Goal: Navigation & Orientation: Understand site structure

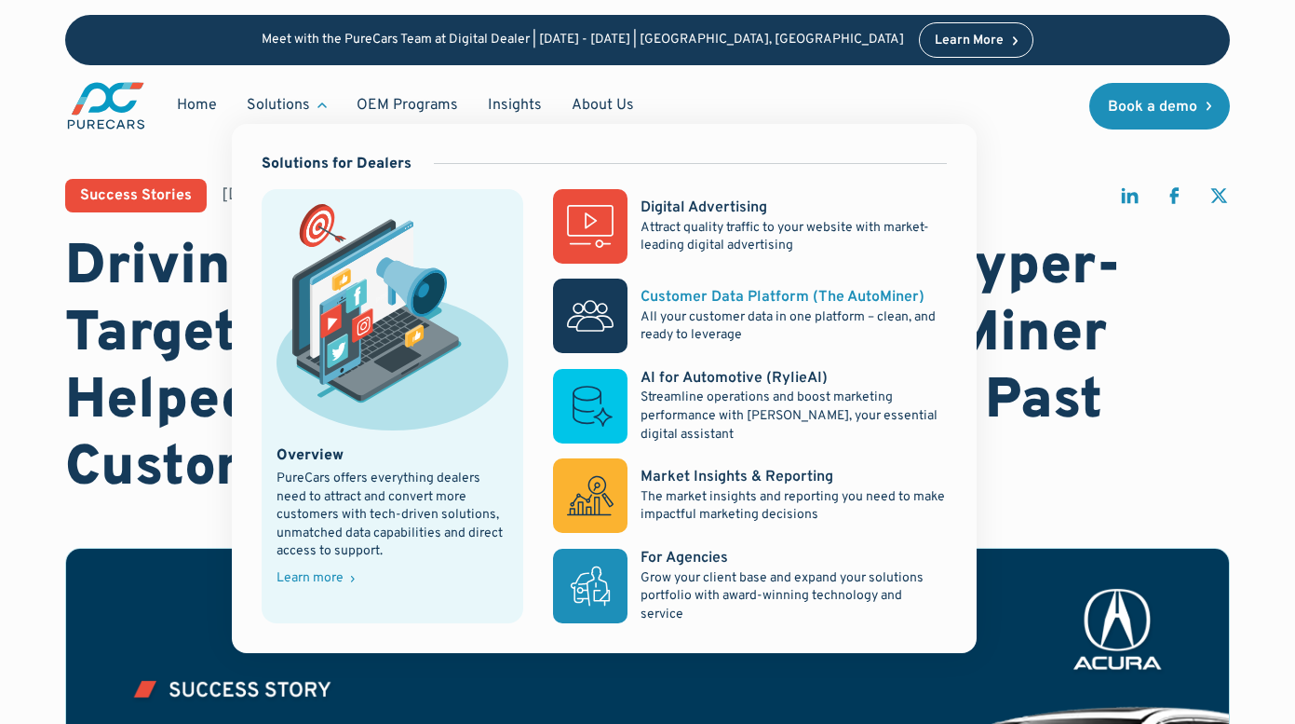
click at [743, 298] on div "Customer Data Platform (The AutoMiner)" at bounding box center [783, 297] width 284 height 20
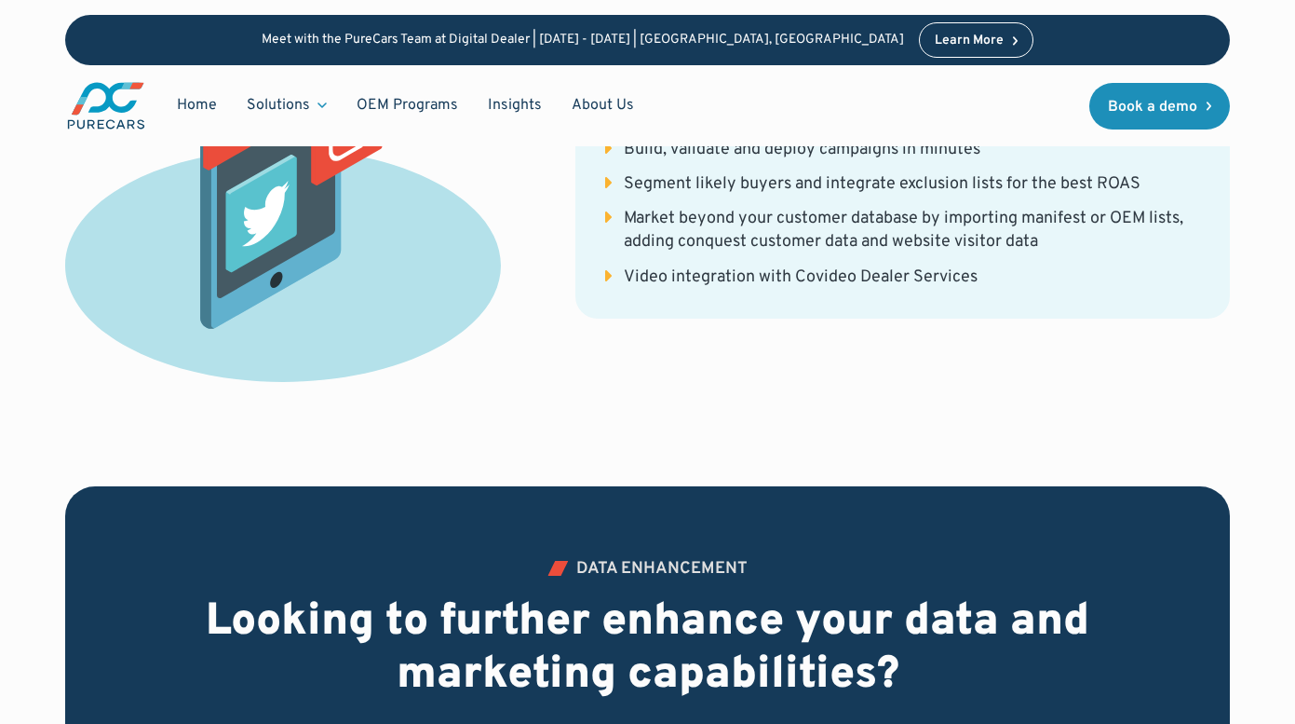
scroll to position [5475, 0]
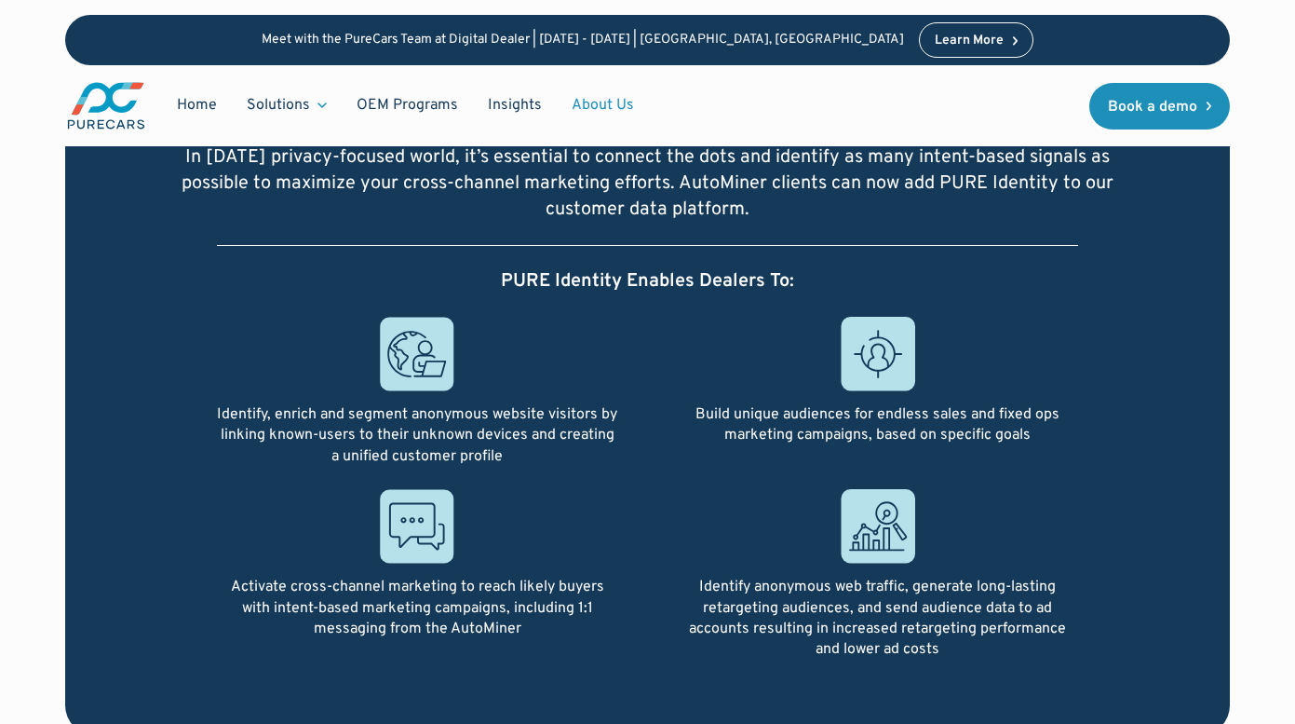
click at [594, 103] on link "About Us" at bounding box center [603, 105] width 92 height 35
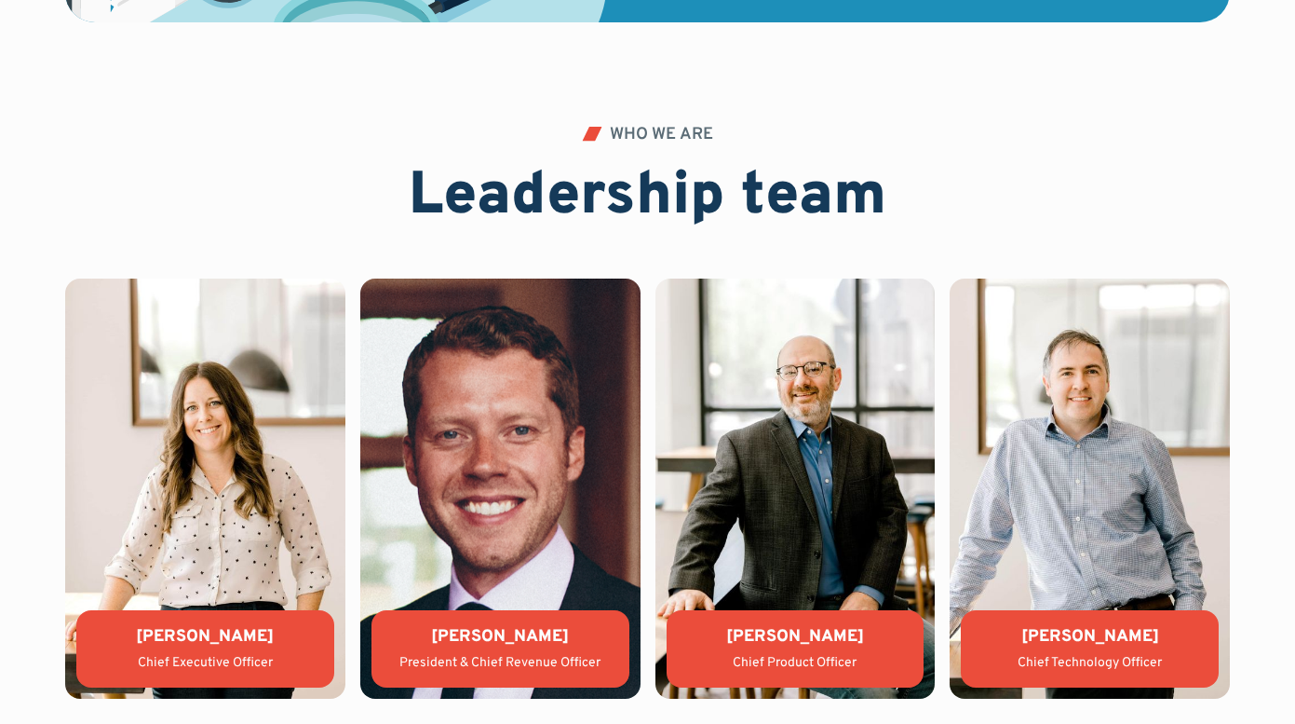
scroll to position [3824, 0]
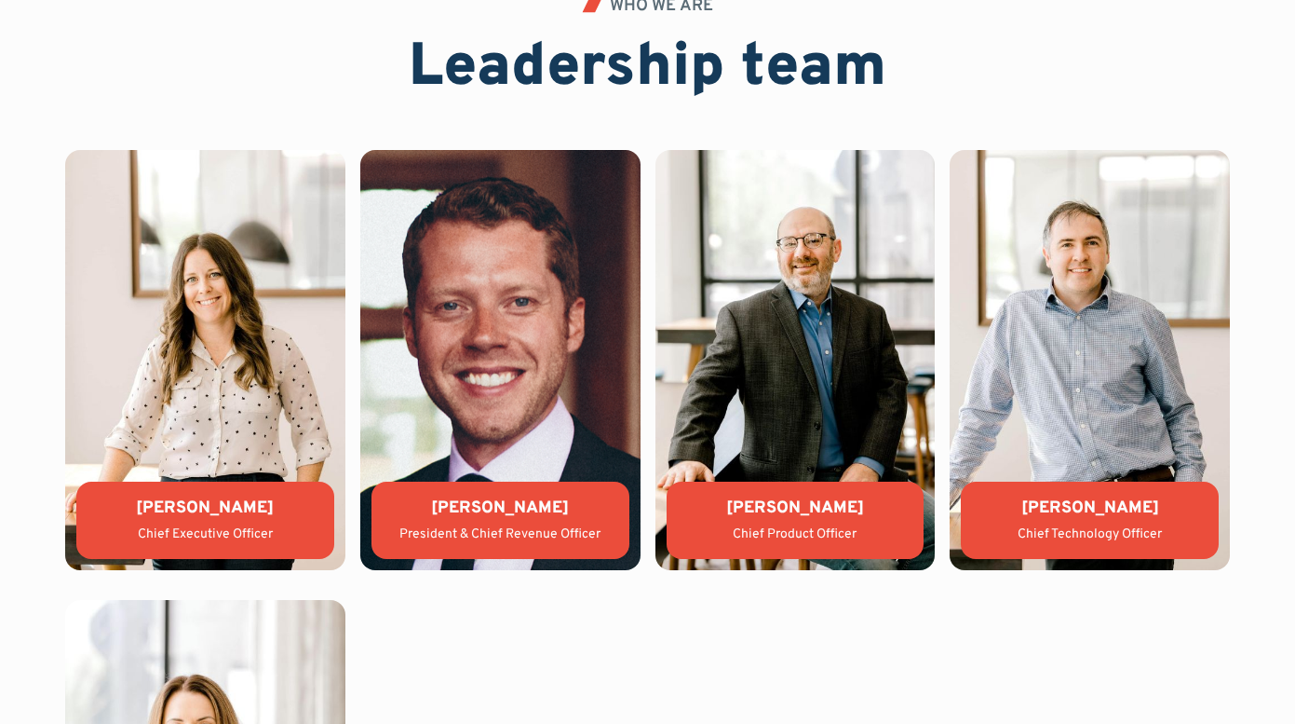
click at [787, 509] on div "Matthew Groner" at bounding box center [796, 507] width 228 height 23
click at [784, 473] on img at bounding box center [796, 360] width 280 height 420
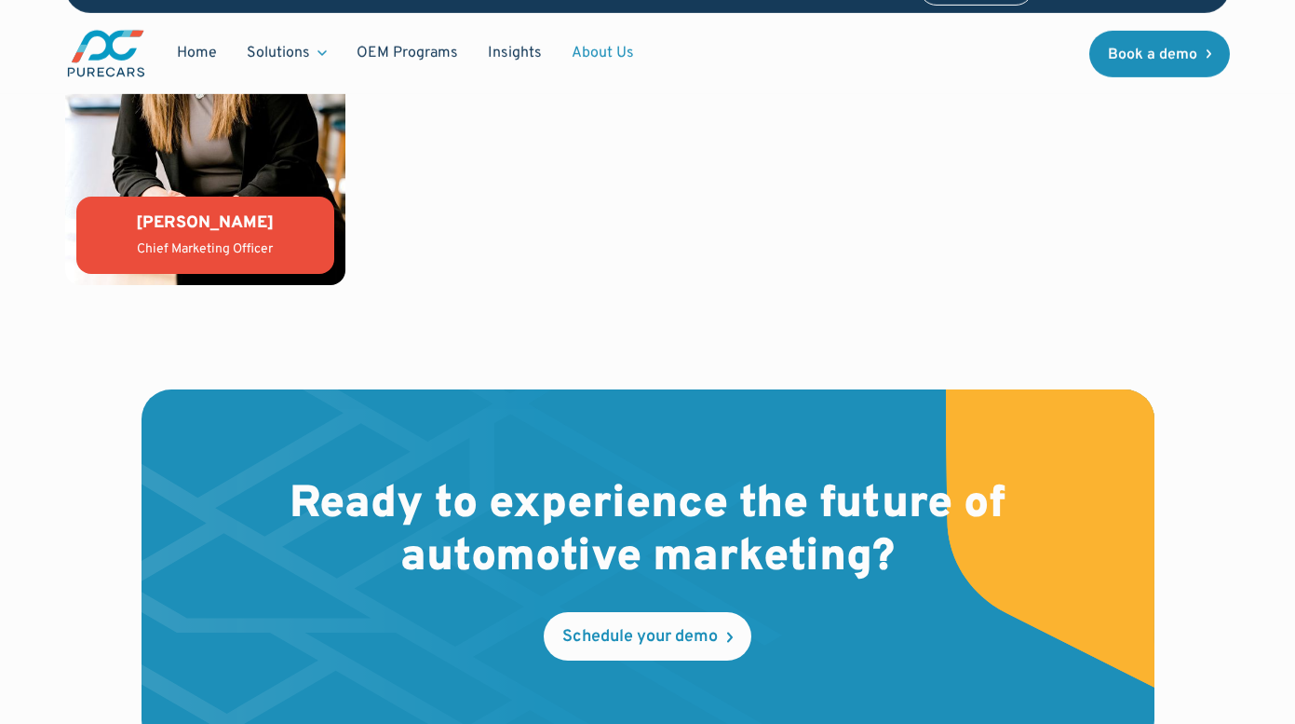
scroll to position [5185, 0]
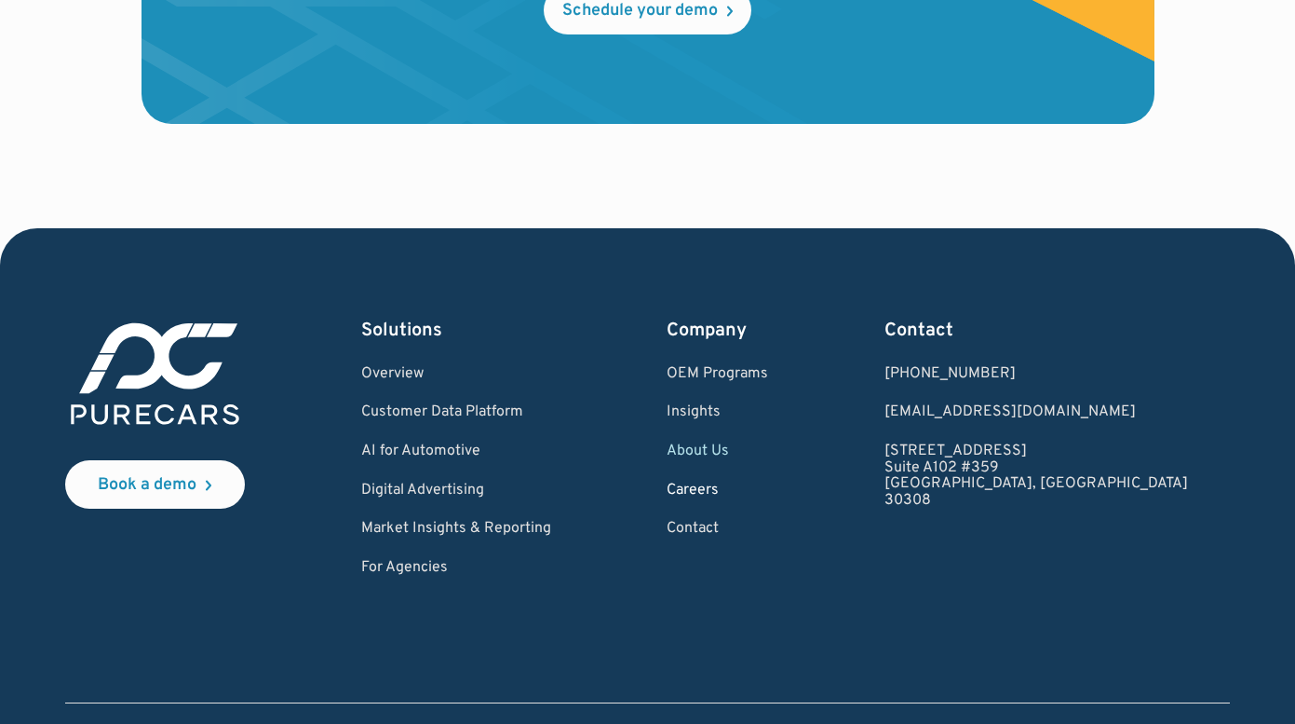
click at [768, 494] on link "Careers" at bounding box center [718, 490] width 102 height 17
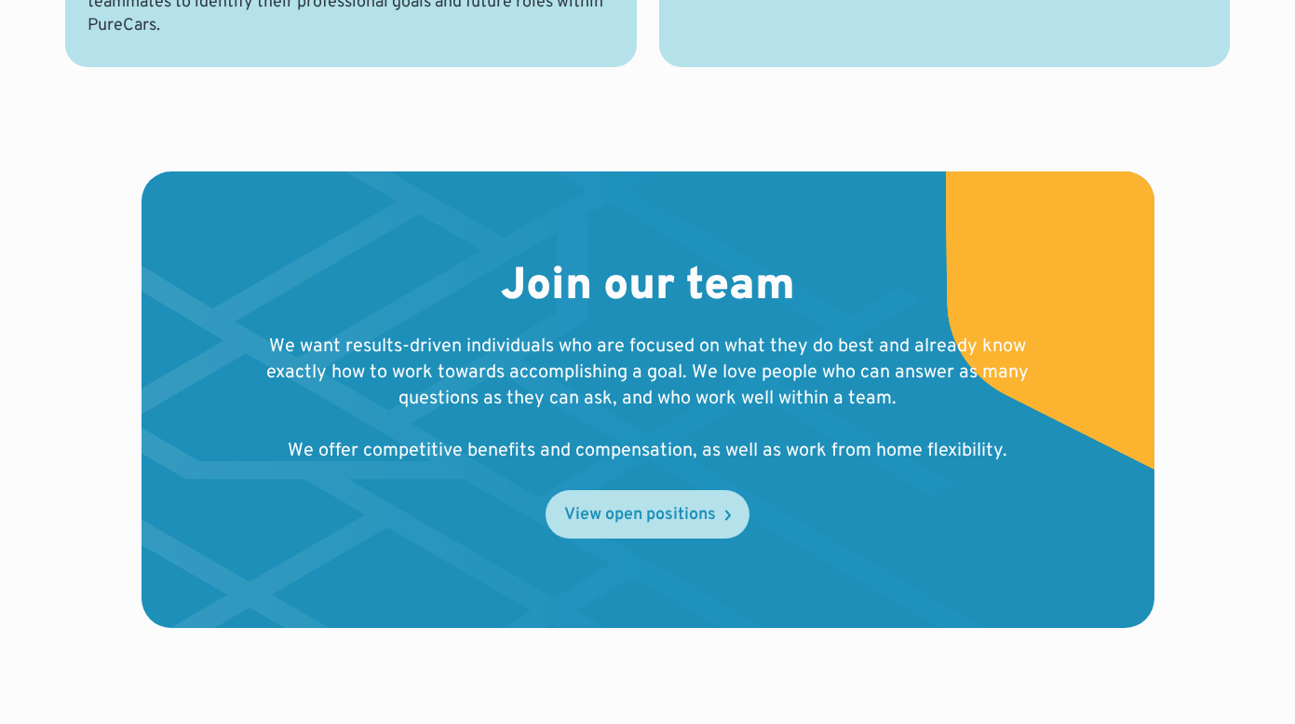
scroll to position [1917, 0]
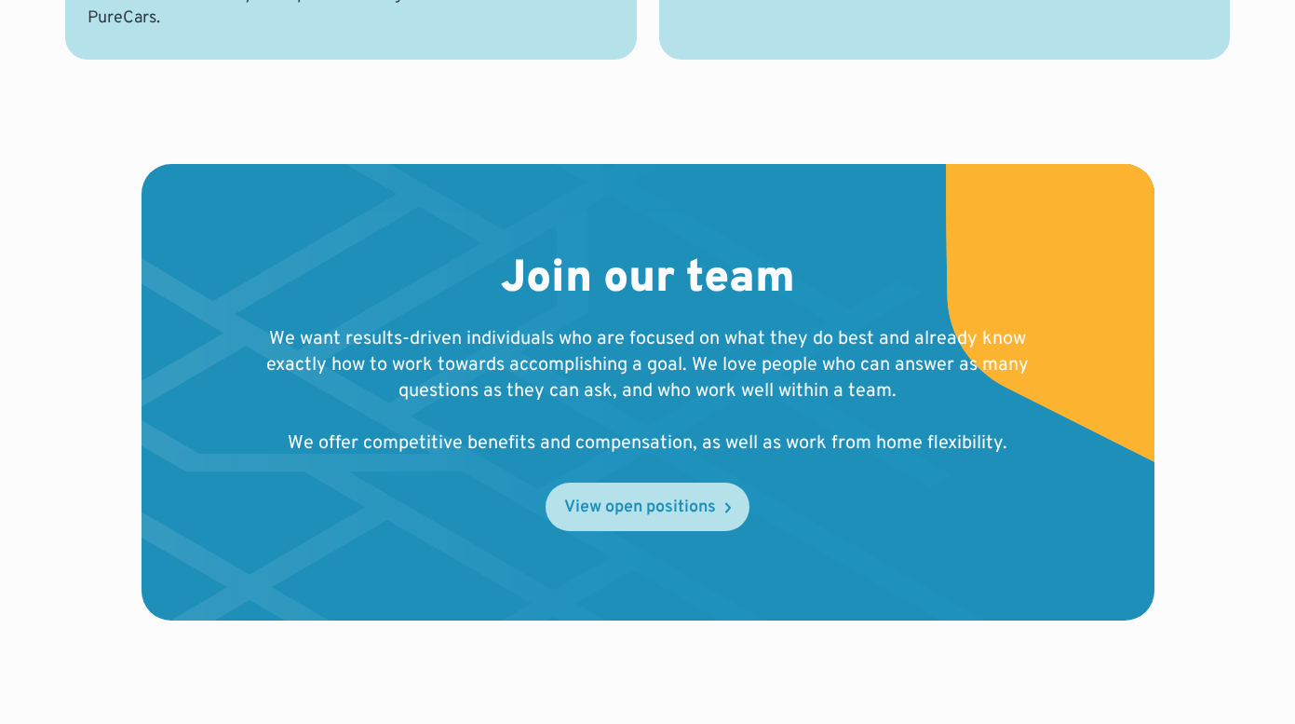
click at [654, 495] on link "View open positions" at bounding box center [648, 506] width 204 height 48
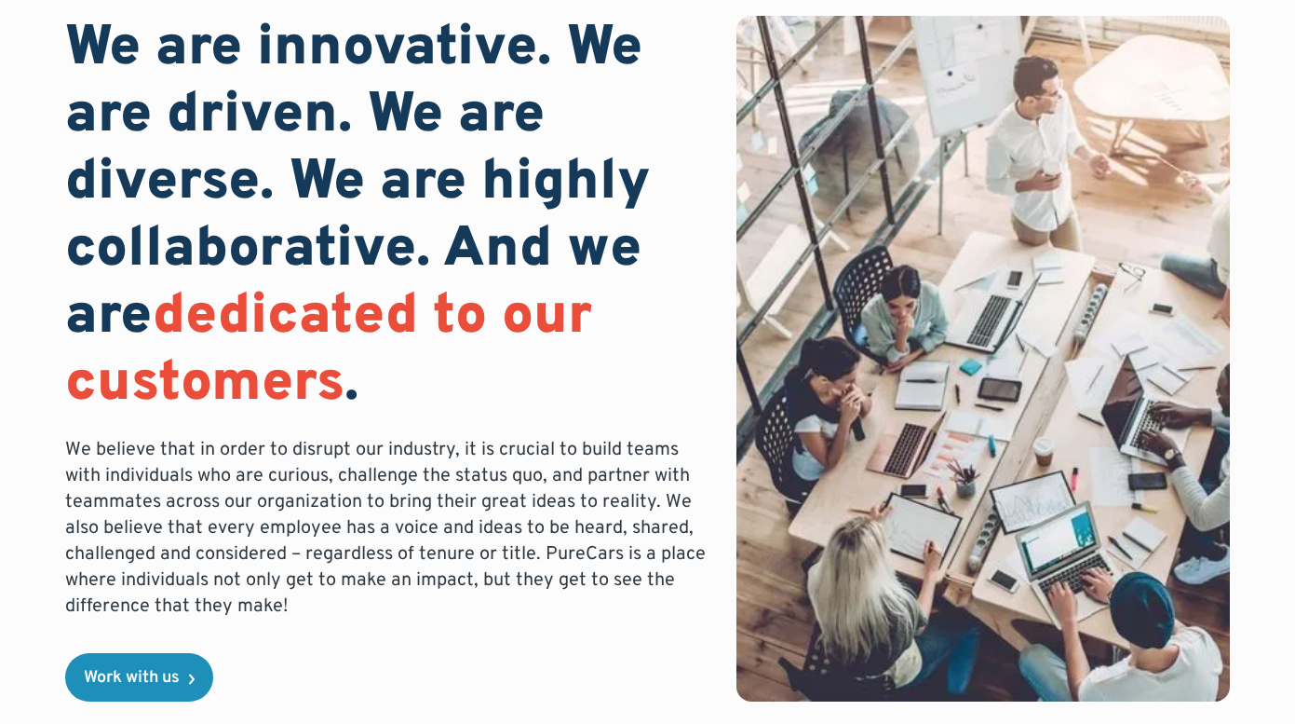
scroll to position [0, 0]
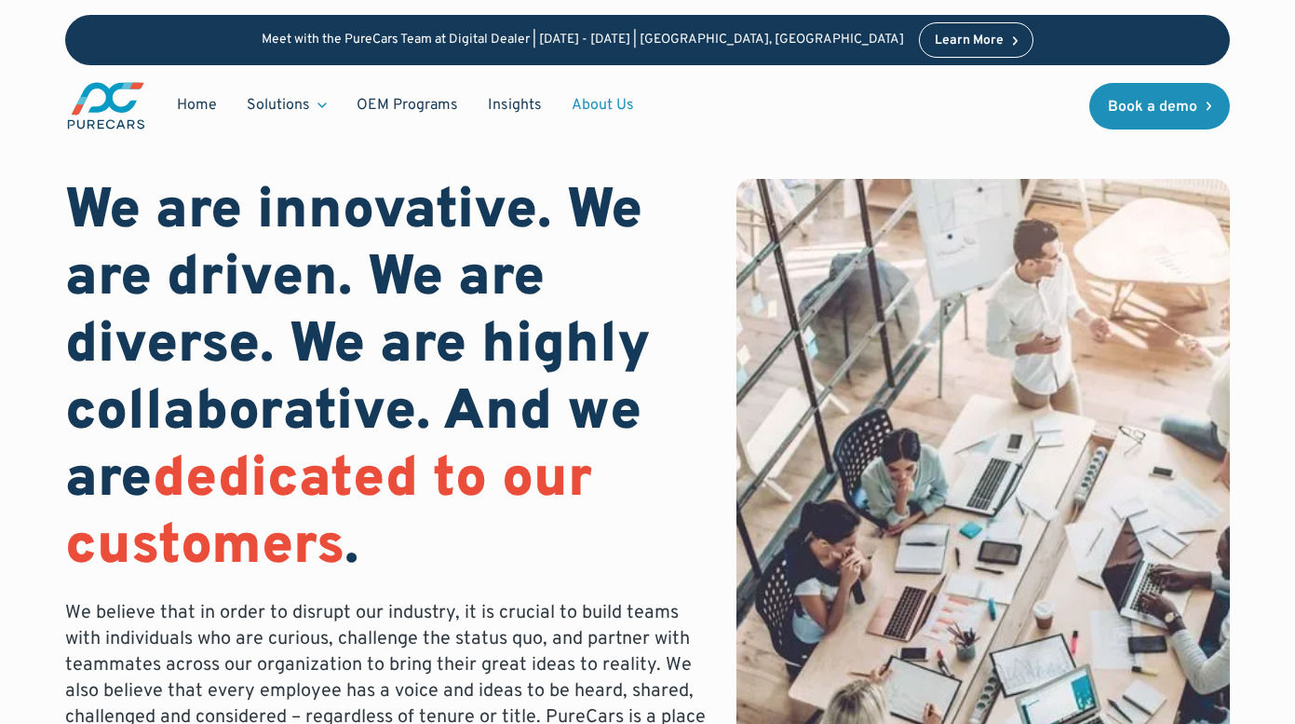
click at [584, 100] on link "About Us" at bounding box center [603, 105] width 92 height 35
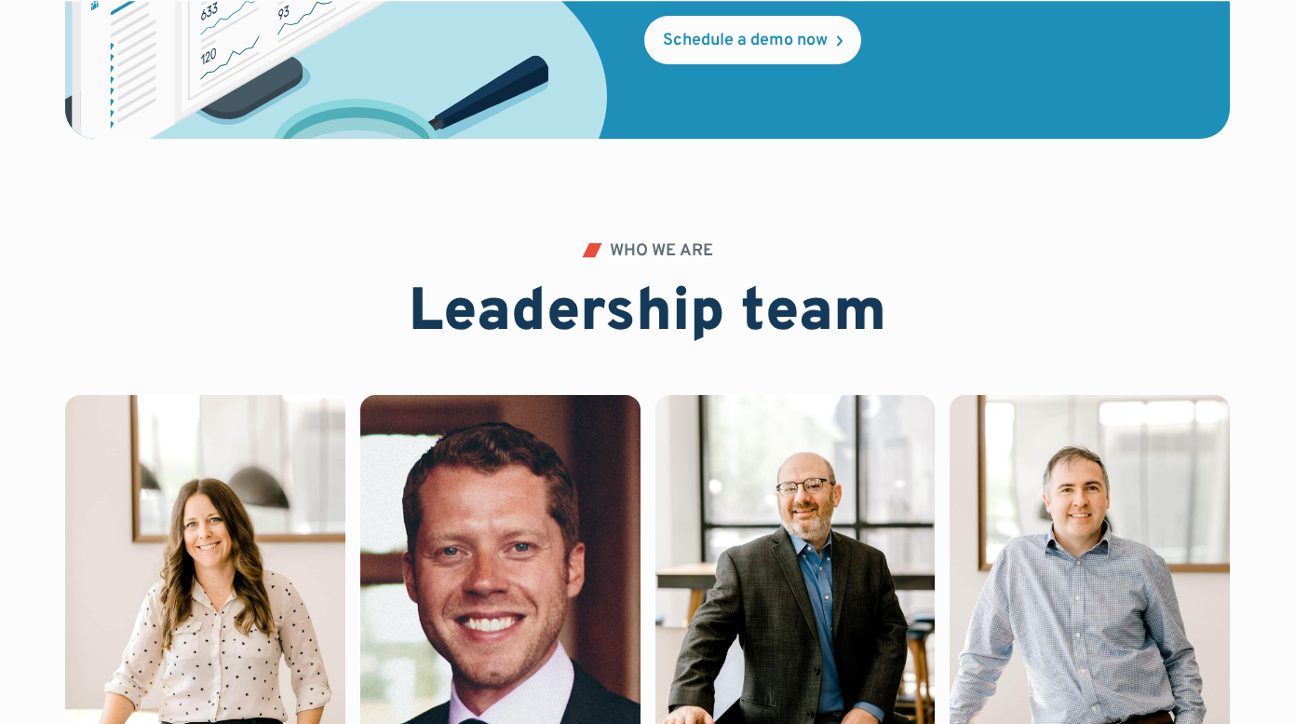
scroll to position [3846, 0]
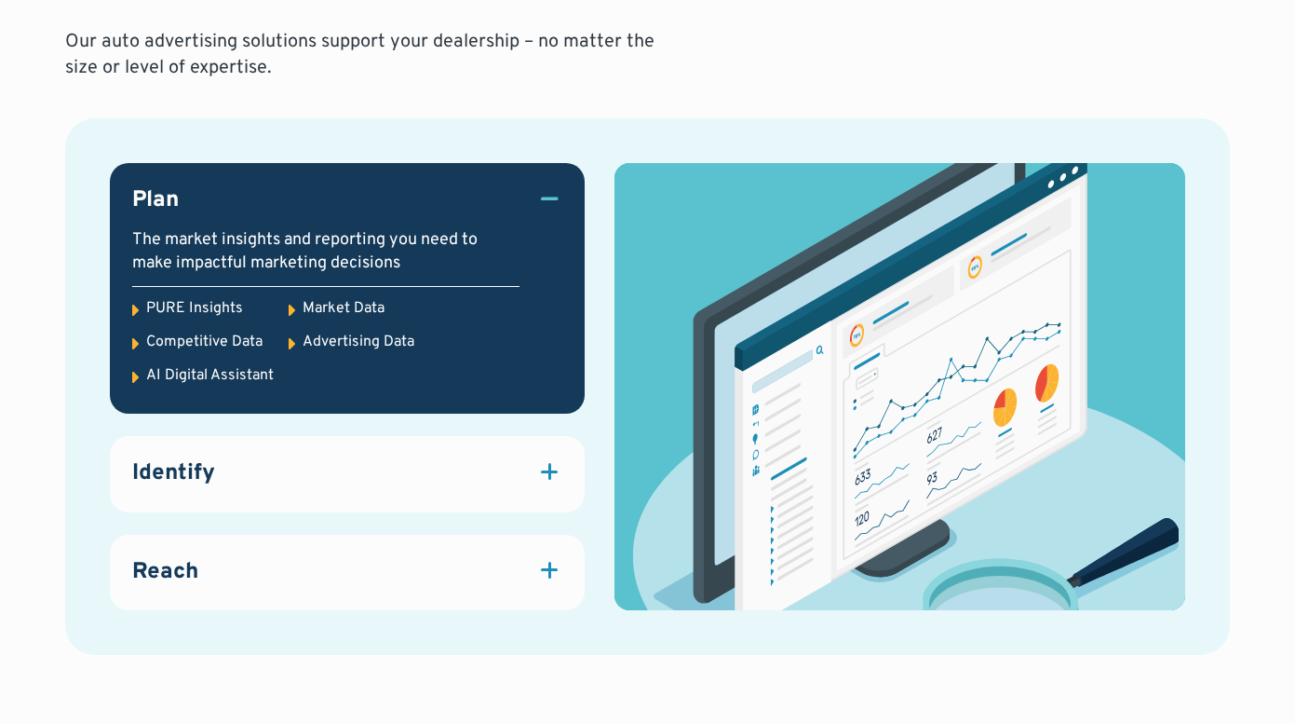
scroll to position [2549, 0]
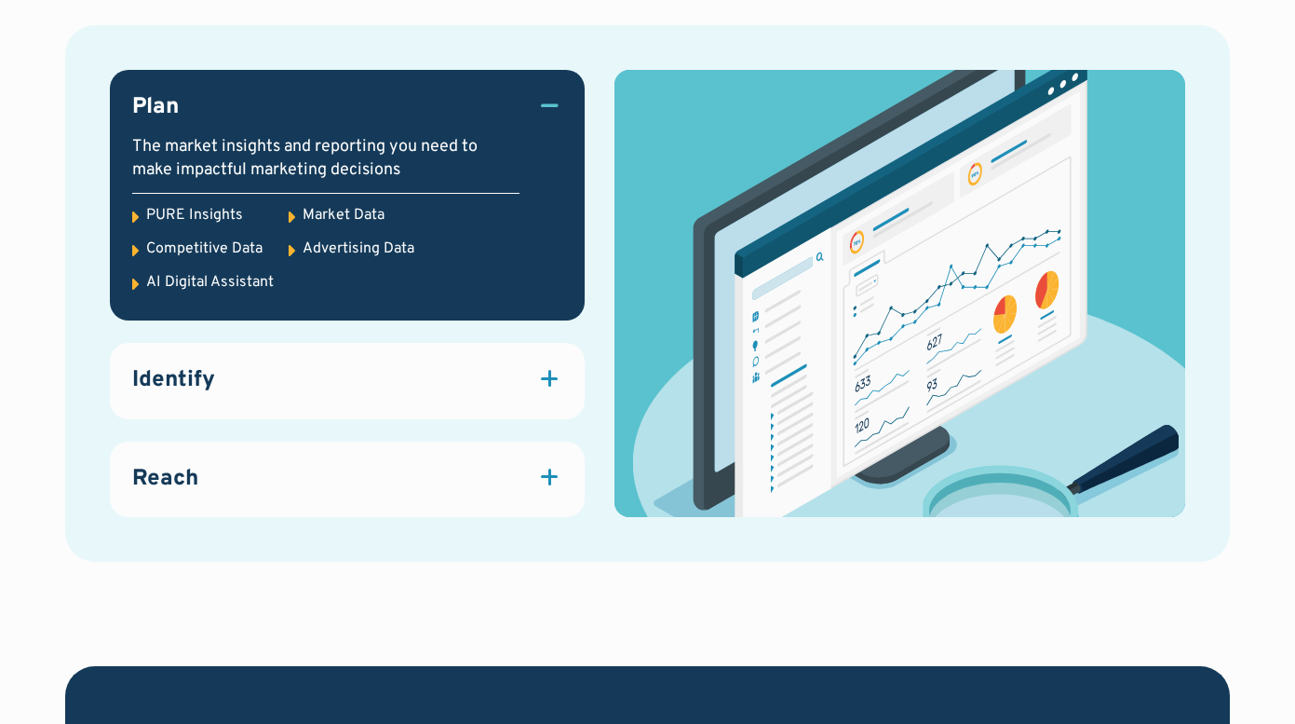
click at [533, 386] on div "Identify" at bounding box center [347, 381] width 431 height 32
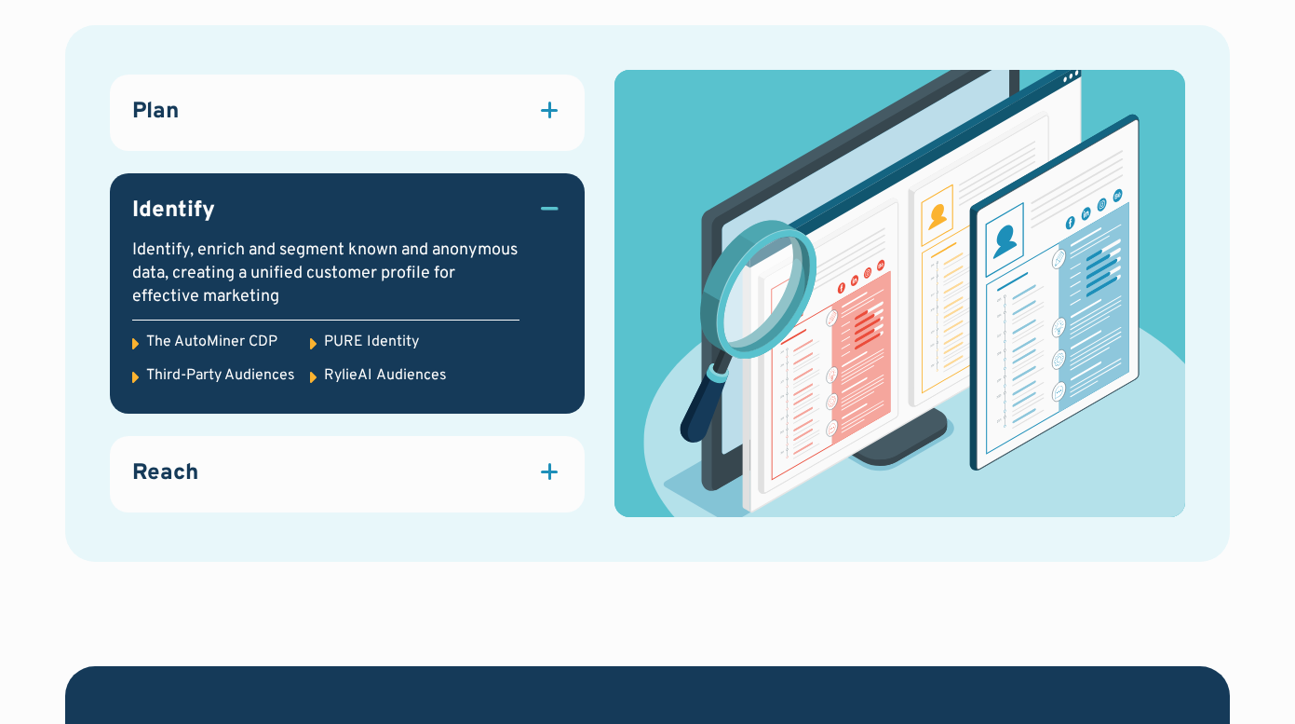
click at [429, 377] on div "RylieAI Audiences" at bounding box center [385, 375] width 123 height 20
click at [243, 373] on div "Third-Party Audiences" at bounding box center [220, 375] width 149 height 20
click at [133, 369] on div at bounding box center [135, 378] width 7 height 26
click at [225, 464] on div "Reach" at bounding box center [347, 474] width 431 height 32
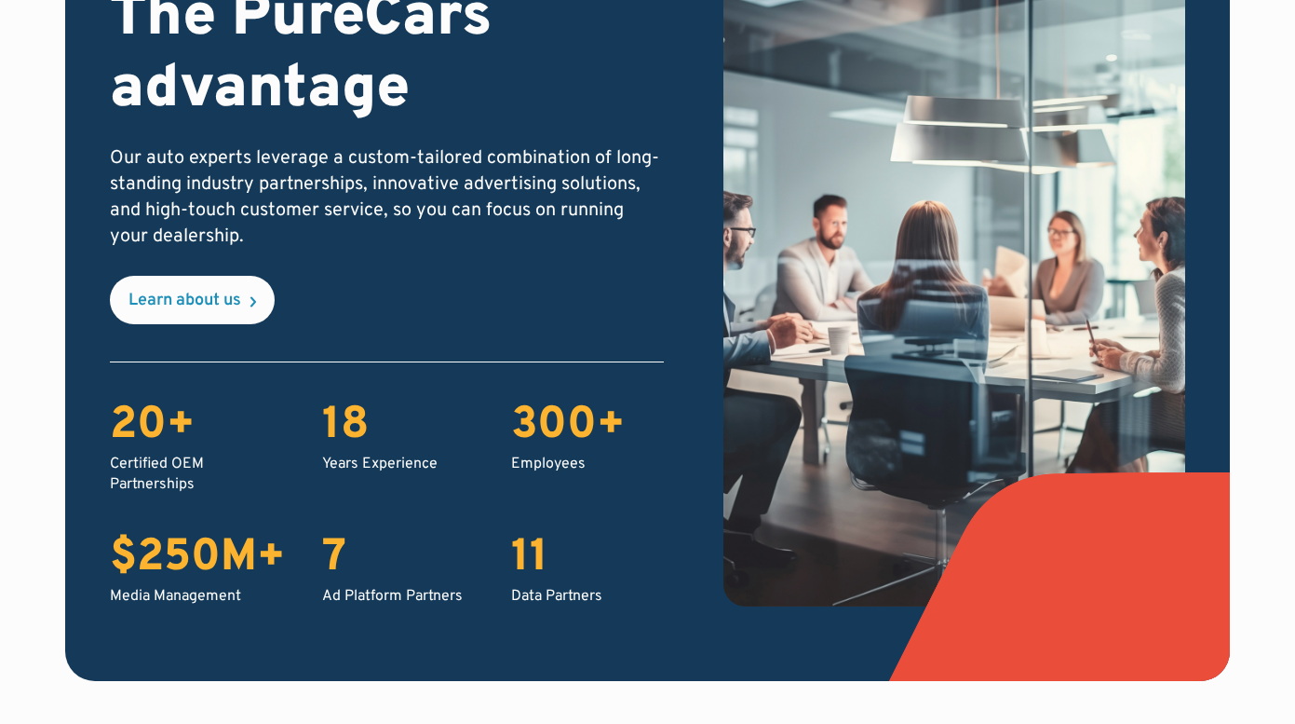
scroll to position [3406, 0]
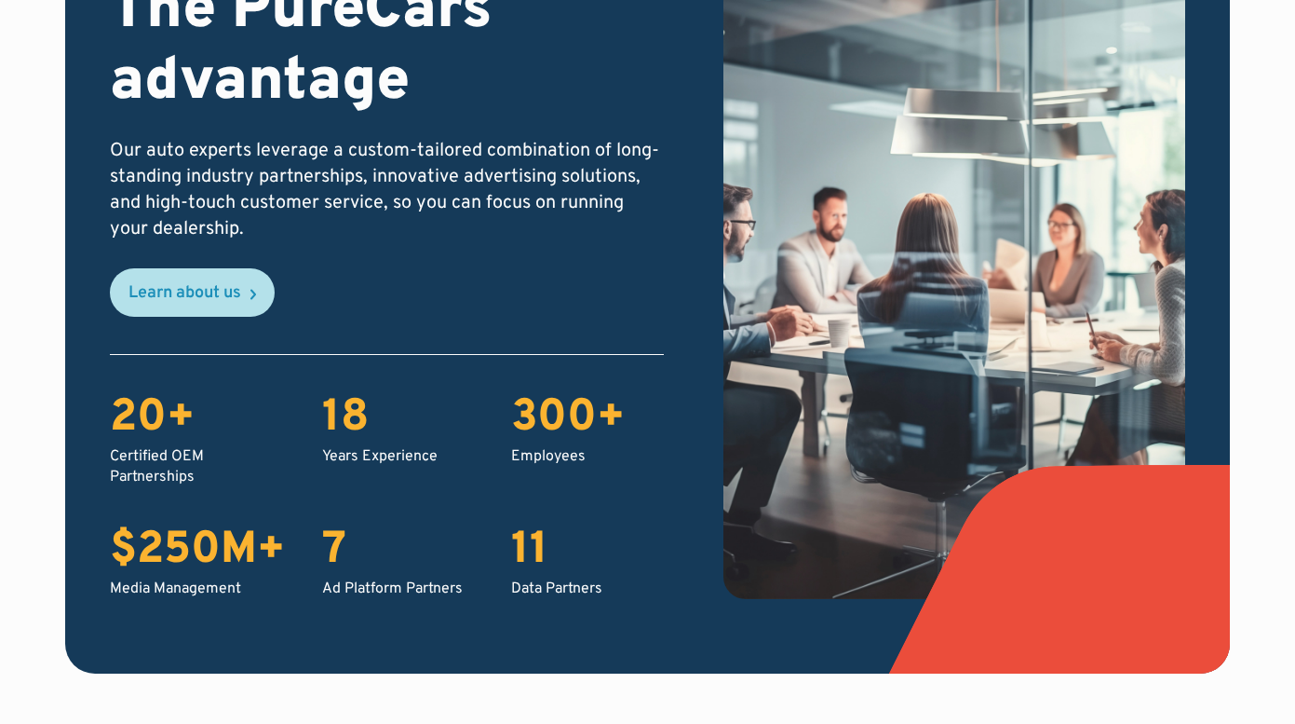
click at [254, 291] on icon at bounding box center [253, 294] width 4 height 8
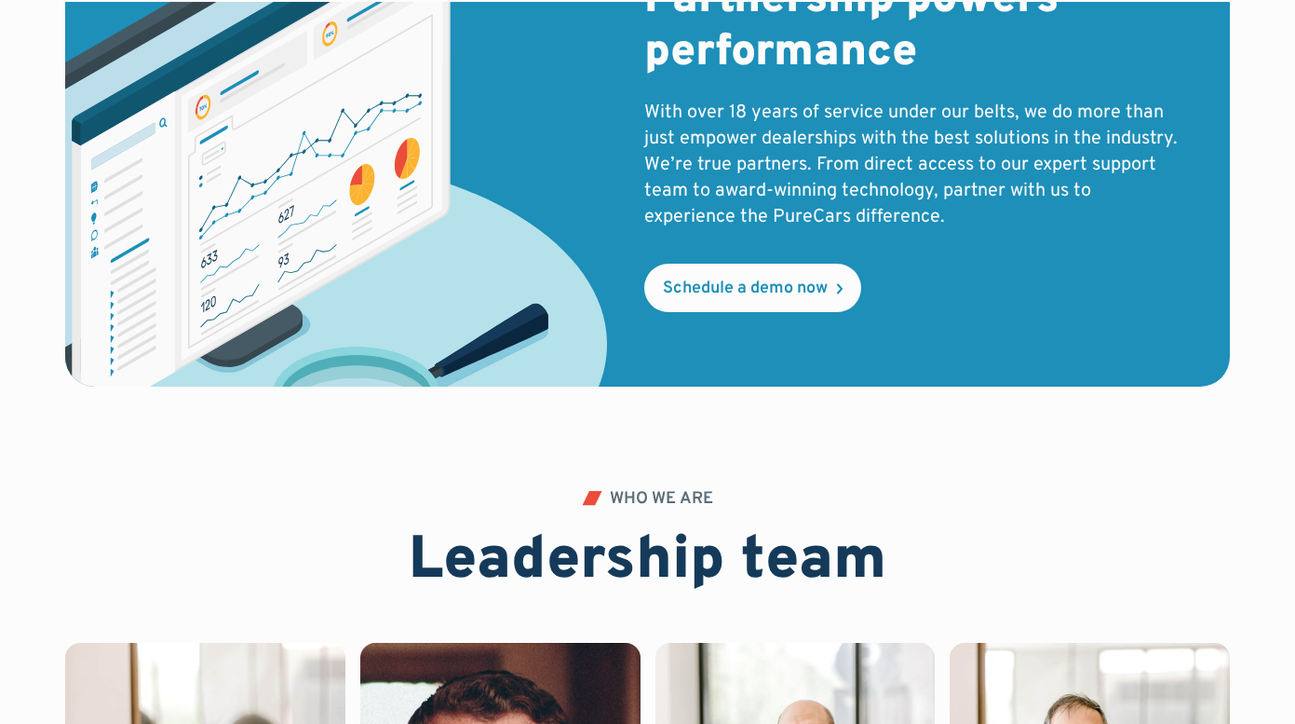
scroll to position [3754, 0]
